Goal: Information Seeking & Learning: Check status

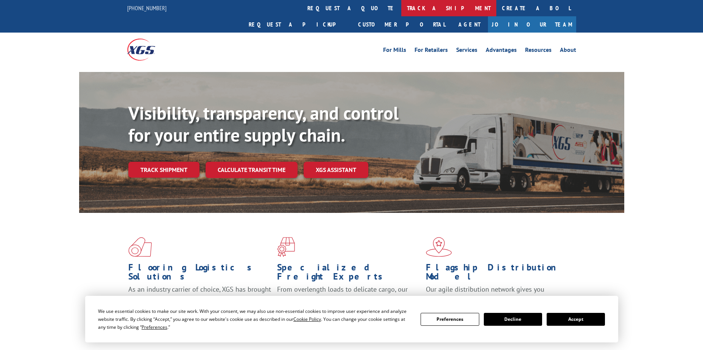
click at [401, 9] on link "track a shipment" at bounding box center [448, 8] width 95 height 16
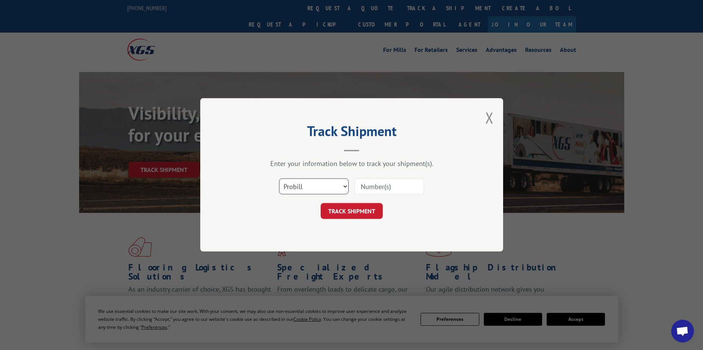
click at [301, 188] on select "Select category... Probill BOL PO" at bounding box center [314, 187] width 70 height 16
select select "po"
click at [279, 179] on select "Select category... Probill BOL PO" at bounding box center [314, 187] width 70 height 16
click at [355, 184] on input at bounding box center [389, 187] width 70 height 16
paste input "10543746"
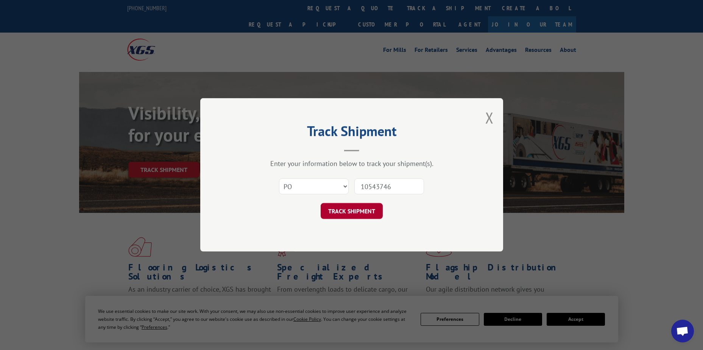
type input "10543746"
click at [359, 206] on button "TRACK SHIPMENT" at bounding box center [352, 211] width 62 height 16
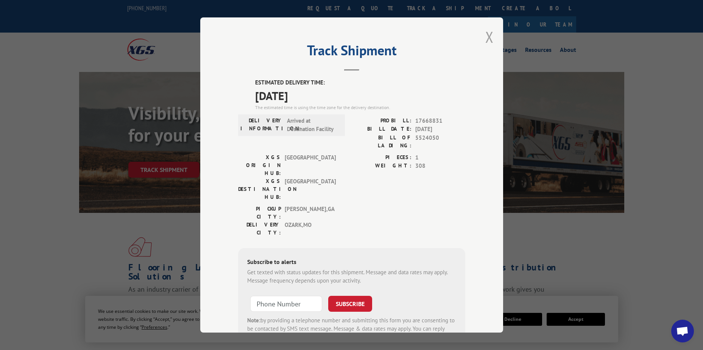
click at [485, 37] on button "Close modal" at bounding box center [489, 37] width 8 height 20
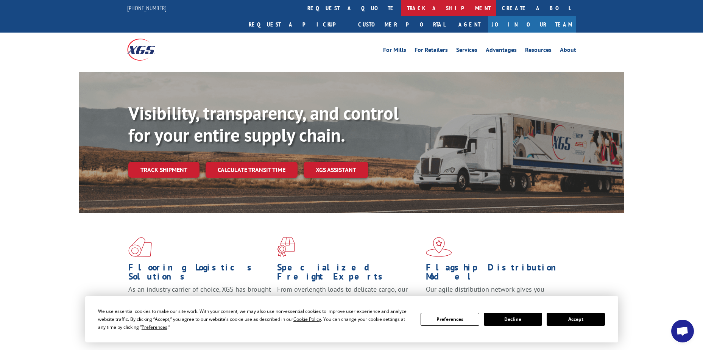
click at [401, 6] on link "track a shipment" at bounding box center [448, 8] width 95 height 16
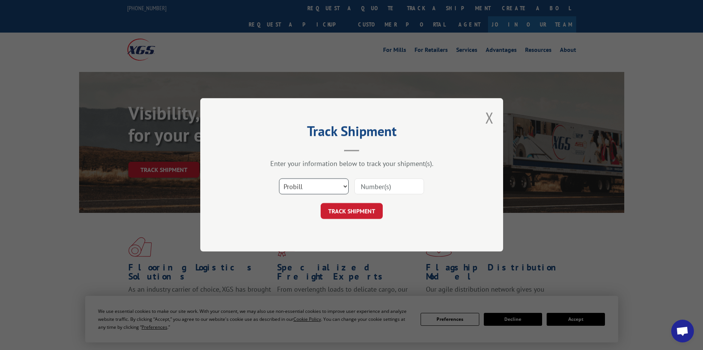
click at [328, 181] on select "Select category... Probill BOL PO" at bounding box center [314, 187] width 70 height 16
select select "po"
click at [279, 179] on select "Select category... Probill BOL PO" at bounding box center [314, 187] width 70 height 16
paste input "10543746"
type input "10543746"
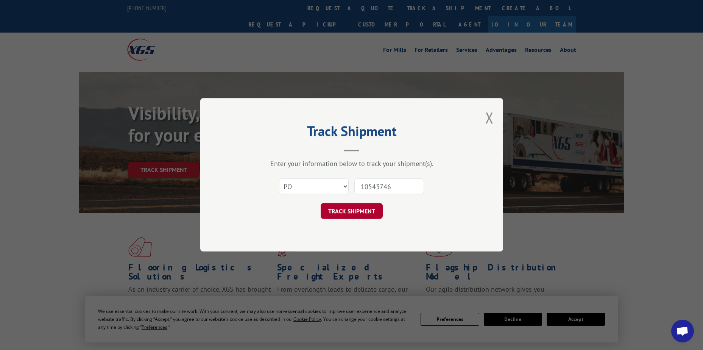
click at [344, 206] on button "TRACK SHIPMENT" at bounding box center [352, 211] width 62 height 16
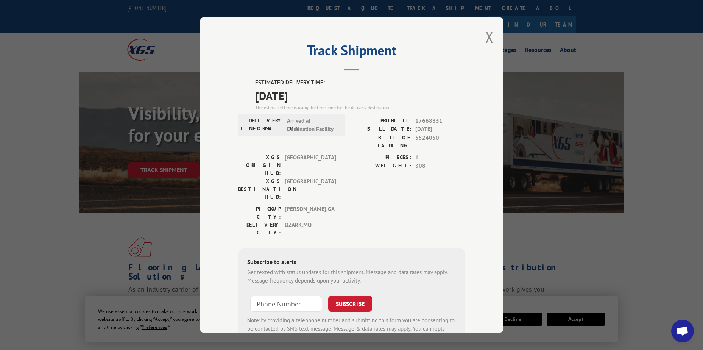
drag, startPoint x: 320, startPoint y: 91, endPoint x: 313, endPoint y: 90, distance: 7.4
click at [313, 90] on span "[DATE]" at bounding box center [360, 95] width 210 height 17
drag, startPoint x: 324, startPoint y: 99, endPoint x: 251, endPoint y: 82, distance: 74.9
click at [251, 82] on div "ESTIMATED DELIVERY TIME: [DATE] The estimated time is using the time zone for t…" at bounding box center [351, 214] width 227 height 272
drag, startPoint x: 251, startPoint y: 82, endPoint x: 263, endPoint y: 94, distance: 17.4
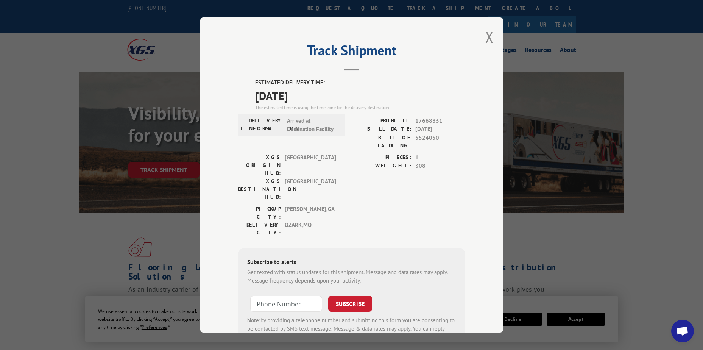
copy div "ESTIMATED DELIVERY TIME: [DATE]"
click at [485, 41] on button "Close modal" at bounding box center [489, 37] width 8 height 20
